Goal: Task Accomplishment & Management: Complete application form

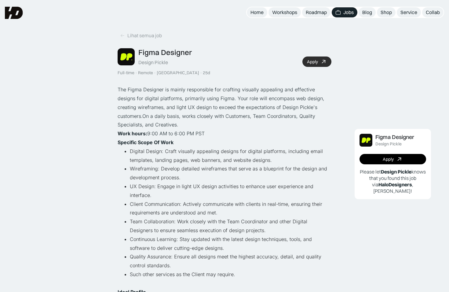
click at [316, 65] on link "Apply" at bounding box center [316, 61] width 29 height 10
click at [125, 36] on link "Lihat semua job" at bounding box center [141, 36] width 47 height 10
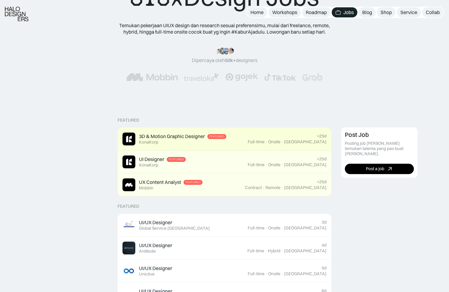
scroll to position [49, 0]
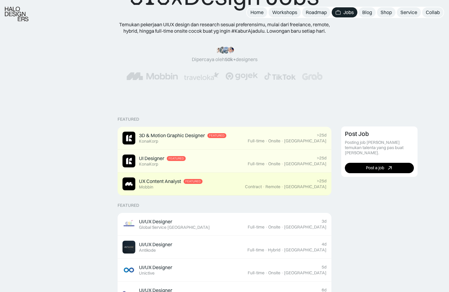
click at [245, 182] on div "UX Content Analyst Featured Mobbin" at bounding box center [183, 183] width 122 height 13
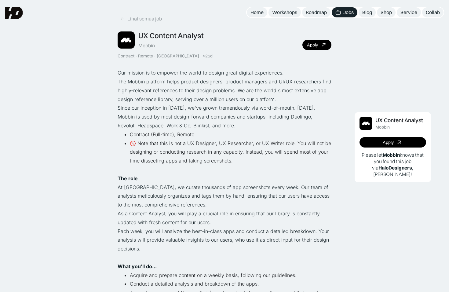
scroll to position [4, 0]
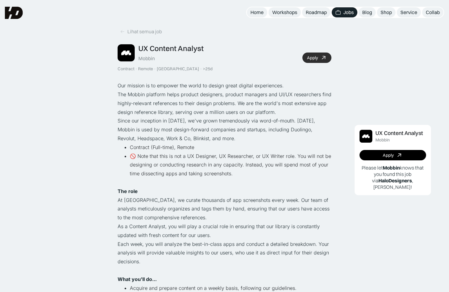
click at [316, 58] on div "Apply" at bounding box center [312, 57] width 11 height 5
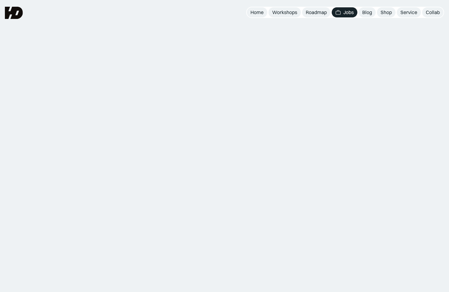
scroll to position [49, 0]
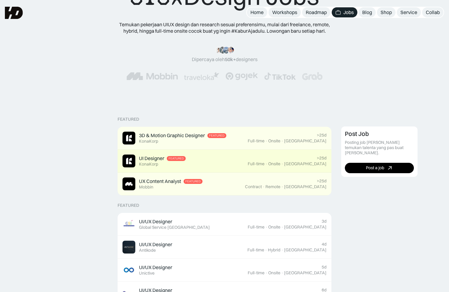
click at [248, 162] on div "UI Designer Featured KonaKorp" at bounding box center [184, 161] width 125 height 13
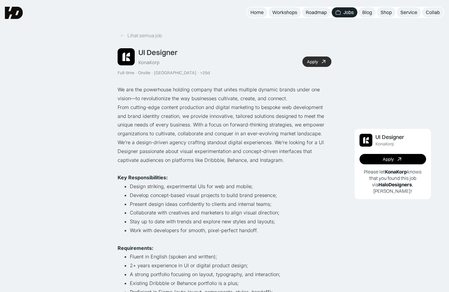
click at [312, 63] on div "Apply" at bounding box center [312, 61] width 11 height 5
click at [315, 64] on link "Apply" at bounding box center [316, 61] width 29 height 10
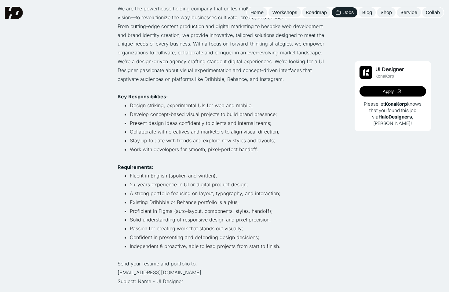
scroll to position [63, 0]
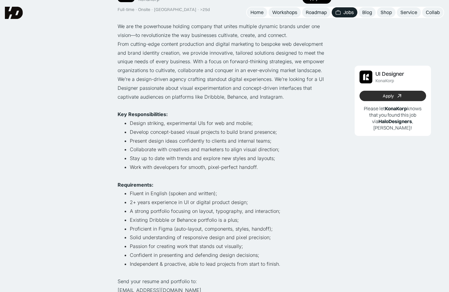
click at [400, 94] on icon at bounding box center [399, 96] width 6 height 6
